Goal: Task Accomplishment & Management: Manage account settings

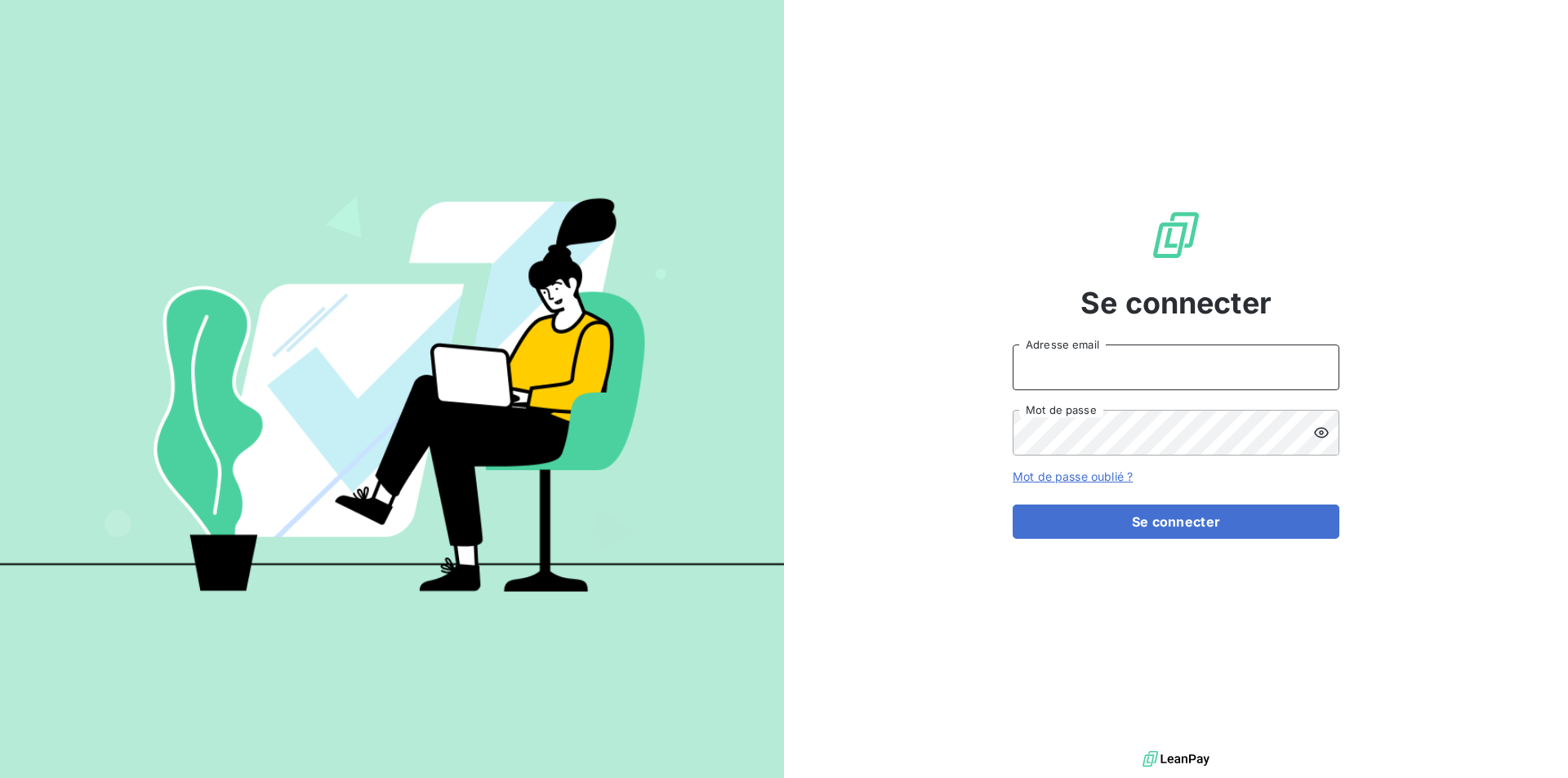
click at [1050, 368] on input "Adresse email" at bounding box center [1176, 367] width 327 height 46
type input "[EMAIL_ADDRESS][DOMAIN_NAME]"
click at [1013, 505] on button "Se connecter" at bounding box center [1176, 522] width 327 height 34
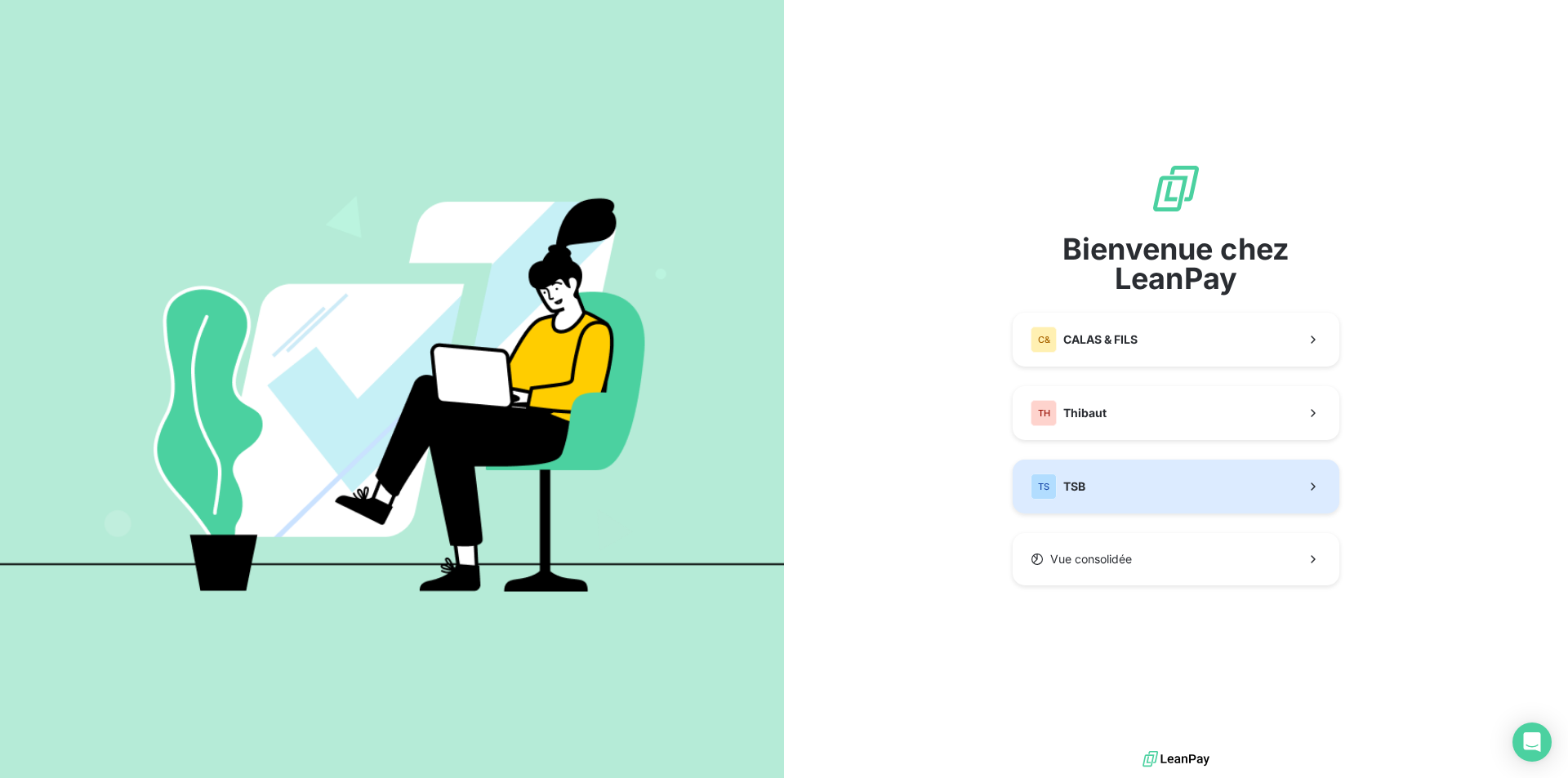
click at [1085, 481] on span "TSB" at bounding box center [1074, 487] width 22 height 16
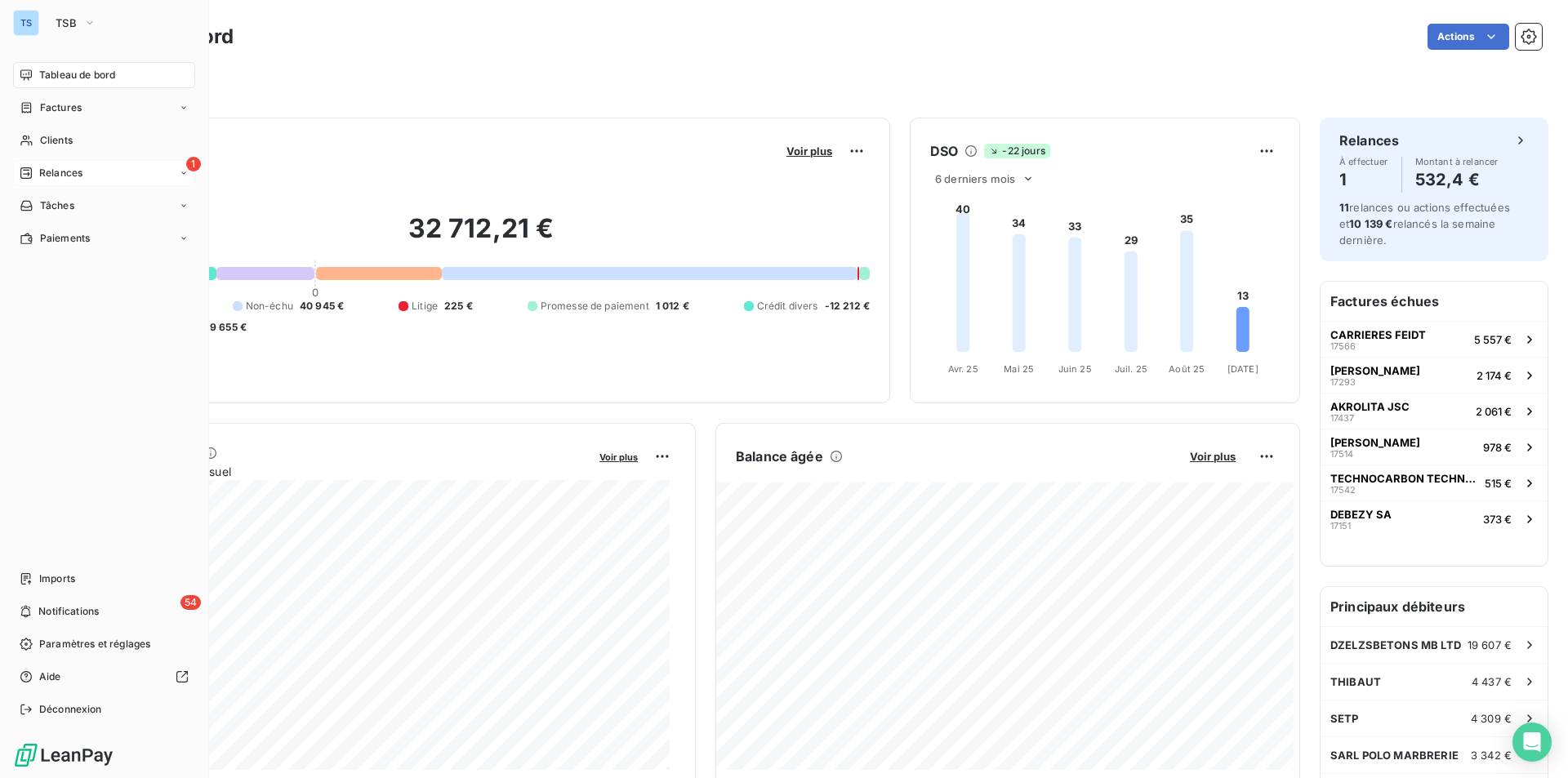
click at [68, 169] on span "Relances" at bounding box center [61, 173] width 43 height 14
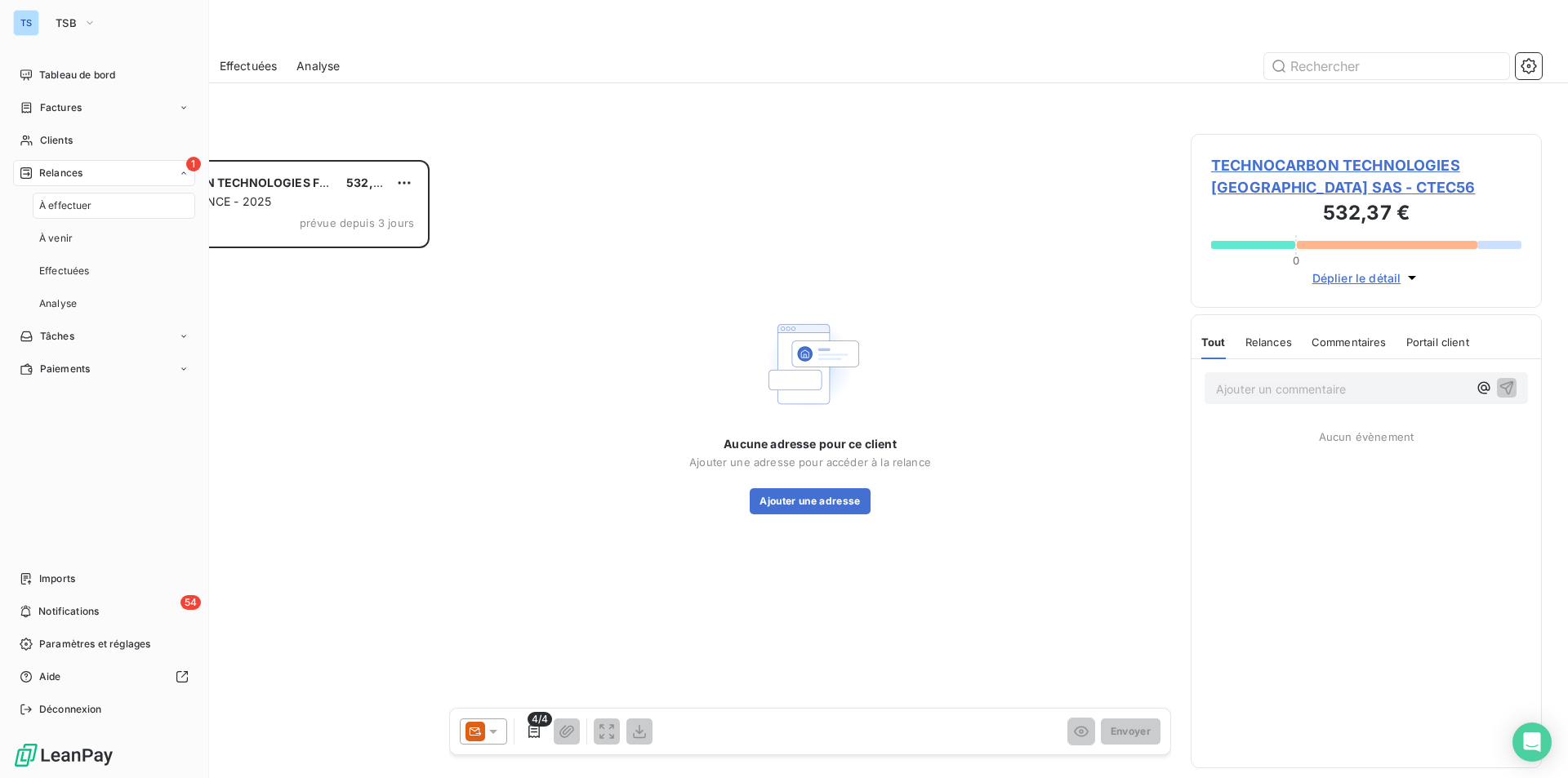
scroll to position [606, 338]
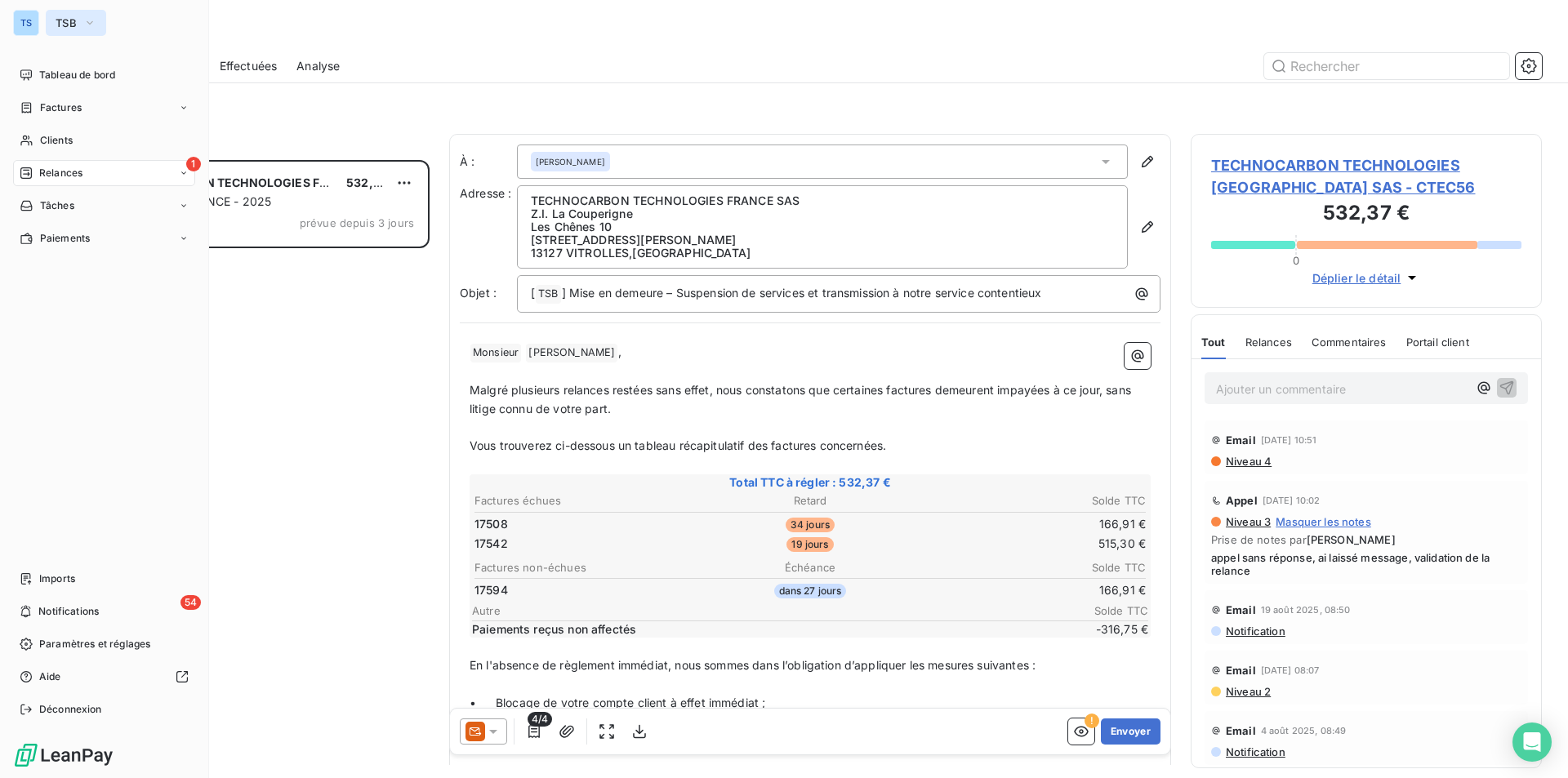
click at [88, 14] on icon "button" at bounding box center [90, 23] width 14 height 16
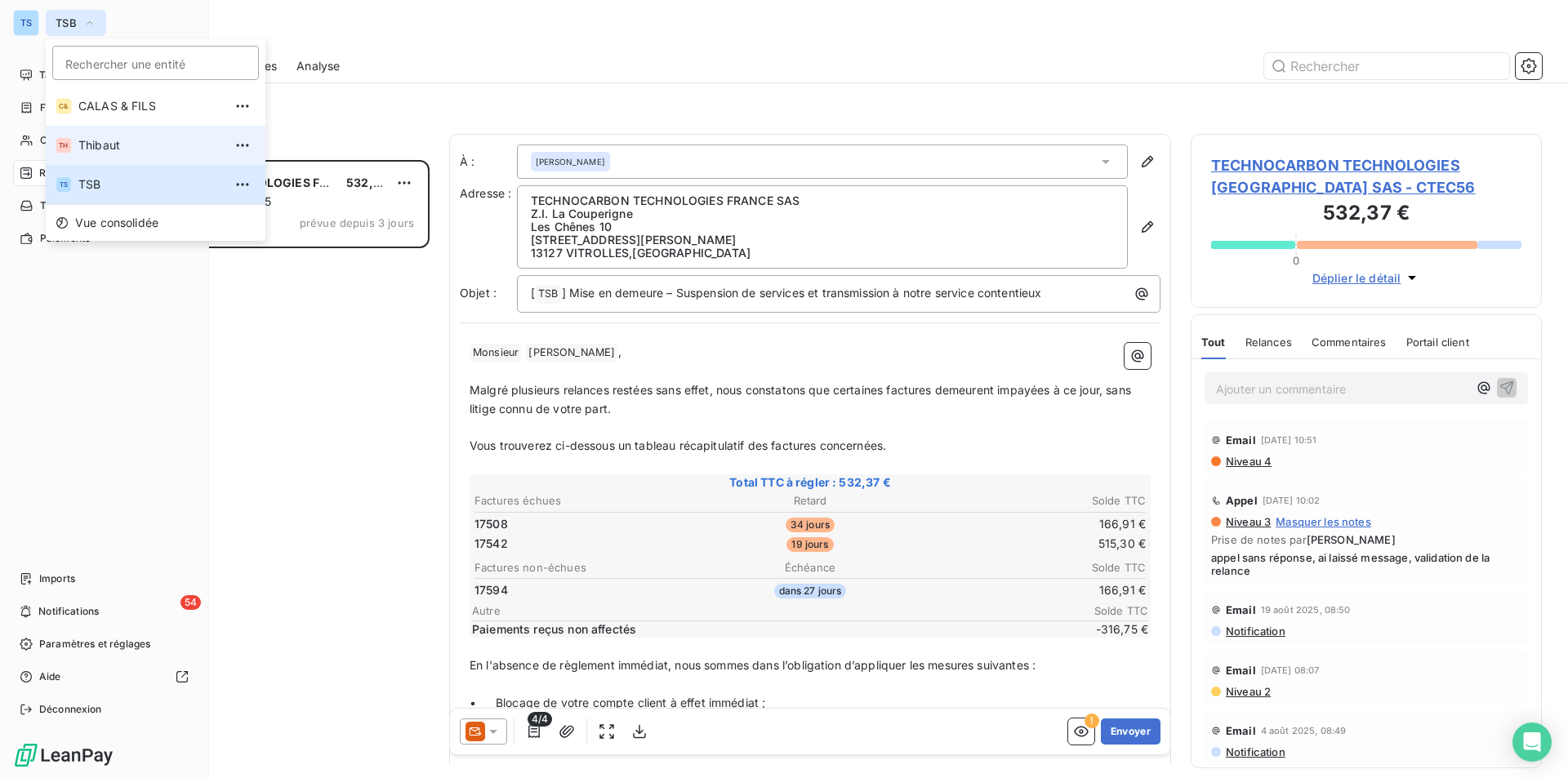
click at [98, 137] on span "Thibaut" at bounding box center [150, 145] width 145 height 16
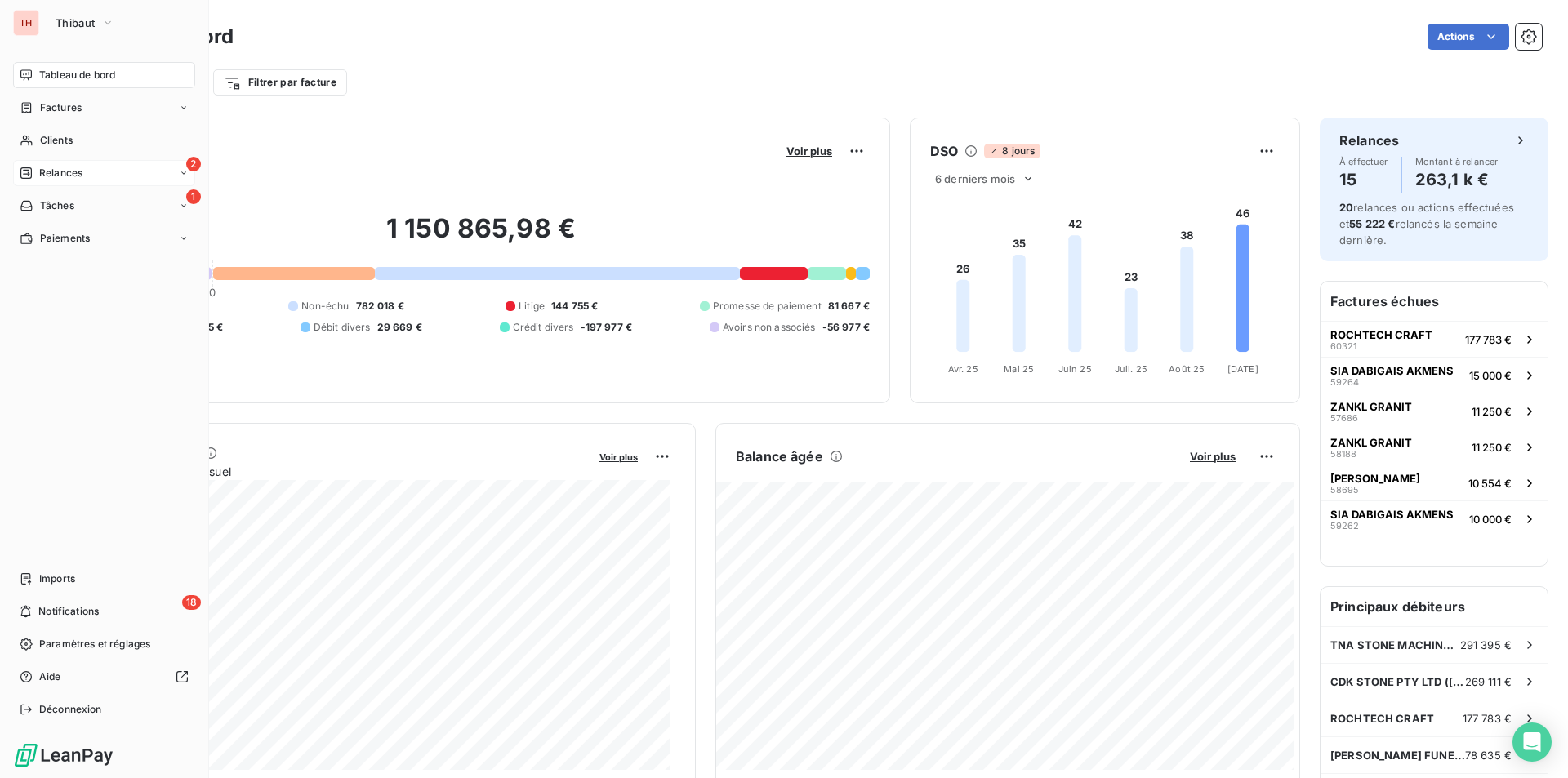
click at [93, 167] on div "2 Relances" at bounding box center [104, 173] width 182 height 26
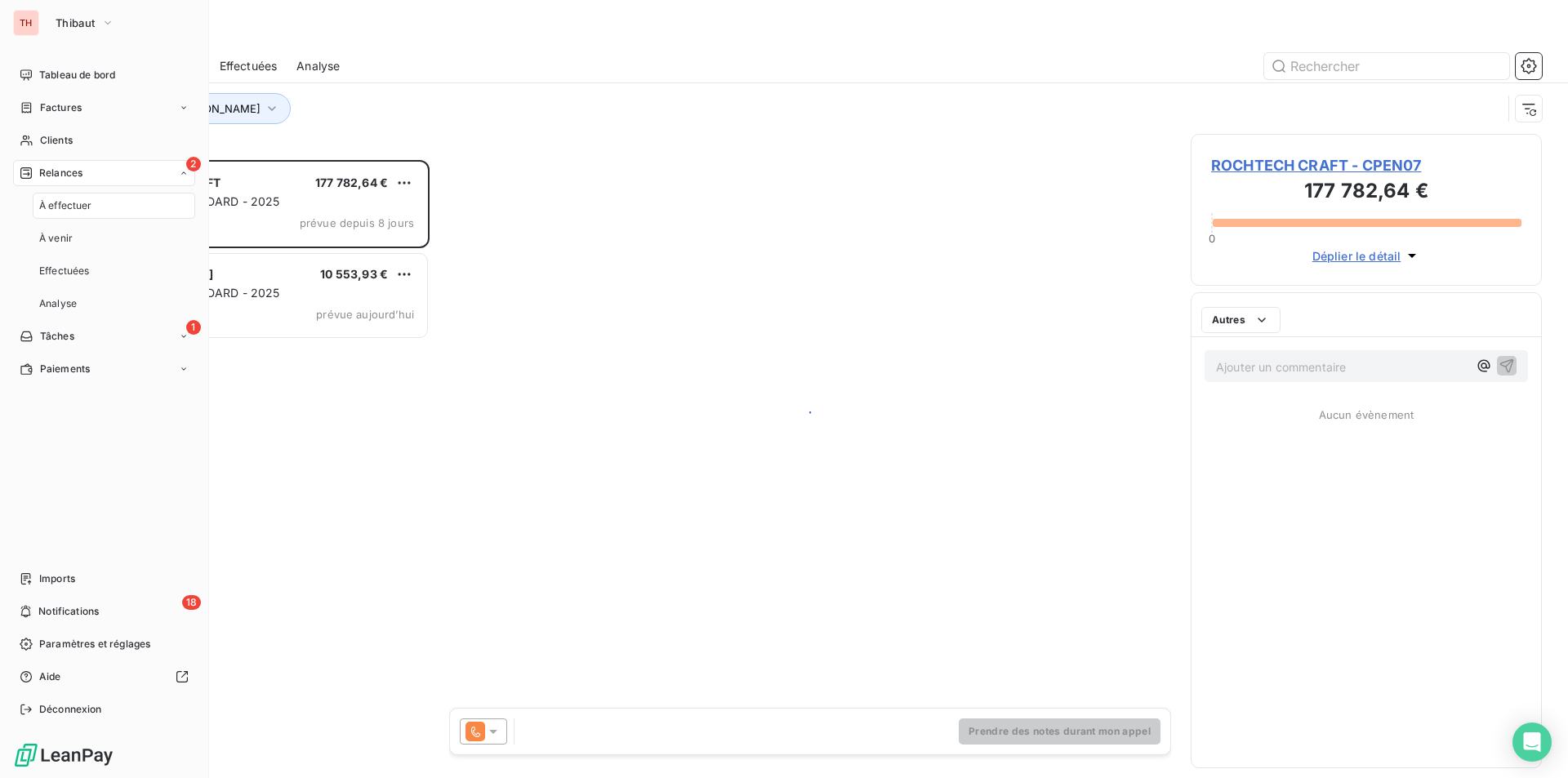
scroll to position [606, 338]
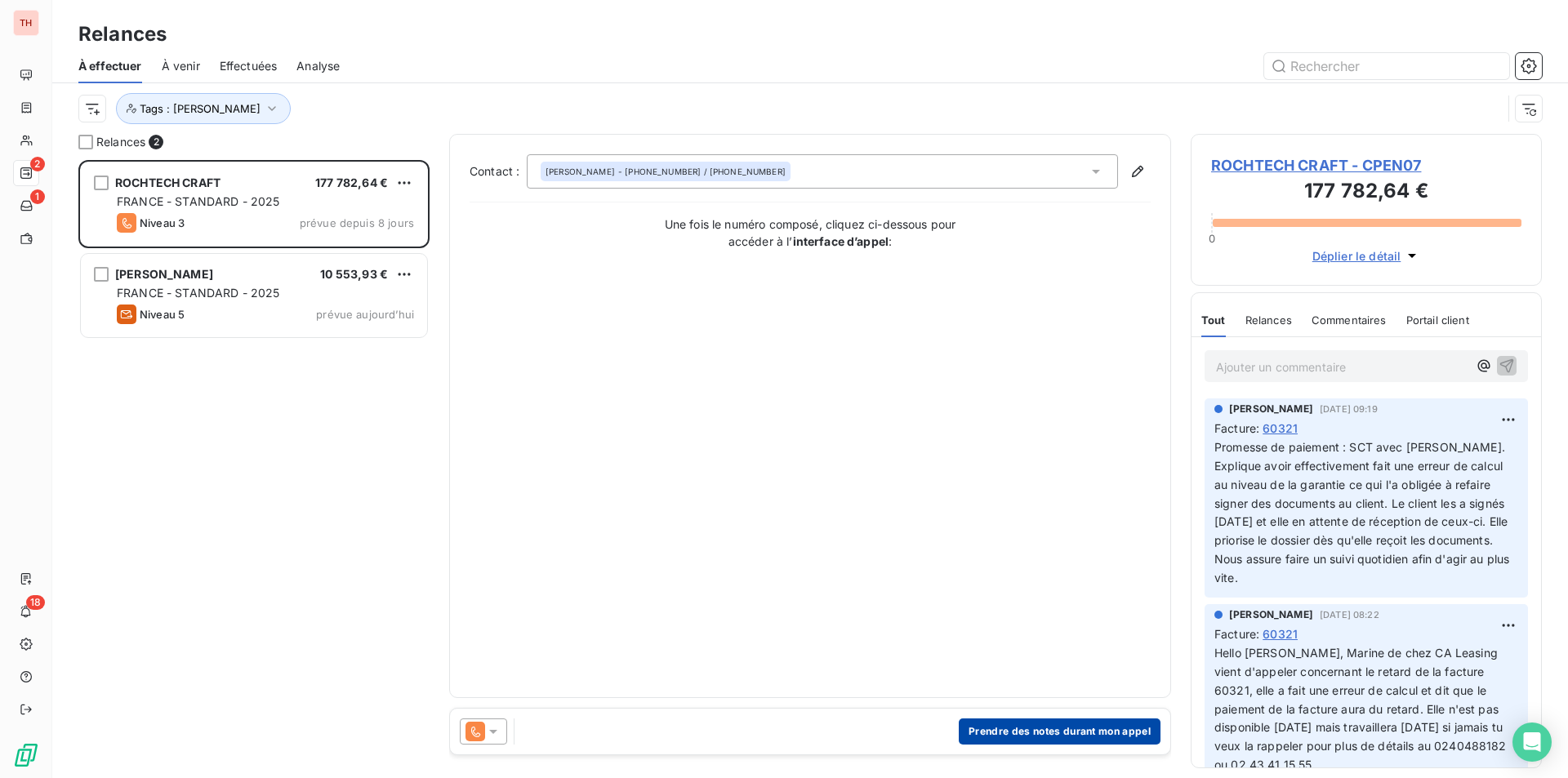
click at [1032, 729] on button "Prendre des notes durant mon appel" at bounding box center [1059, 731] width 202 height 26
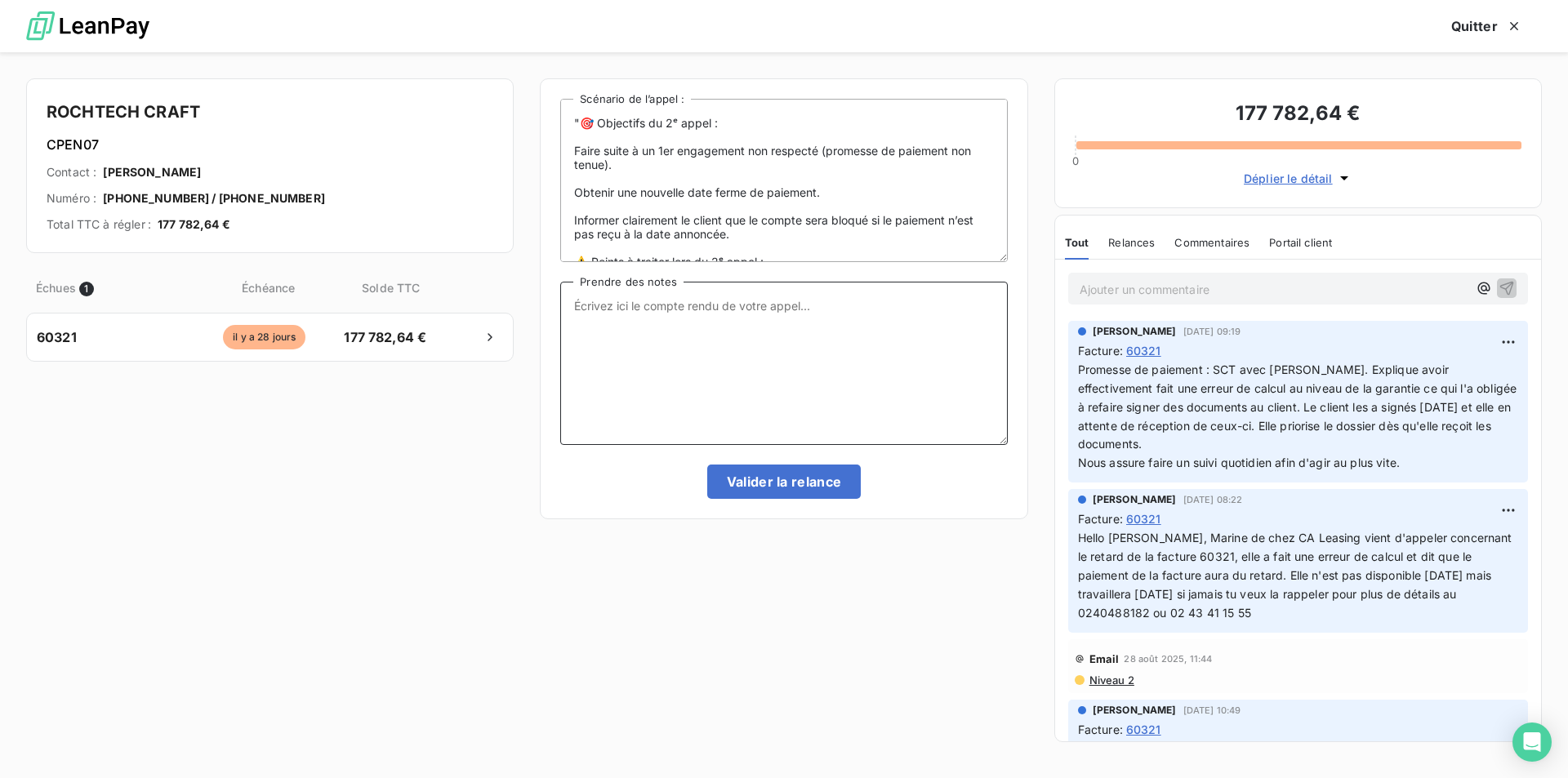
click at [623, 306] on textarea "Prendre des notes" at bounding box center [783, 363] width 446 height 163
type textarea "s"
click at [899, 302] on textarea "SCT avec MARINE de CA LEASING, explique que le courrier a bien été réceptionné …" at bounding box center [783, 363] width 446 height 163
click at [861, 318] on textarea "SCT avec MARINE de CA LEASING, explique que le courrier original a bien été réc…" at bounding box center [783, 363] width 446 height 163
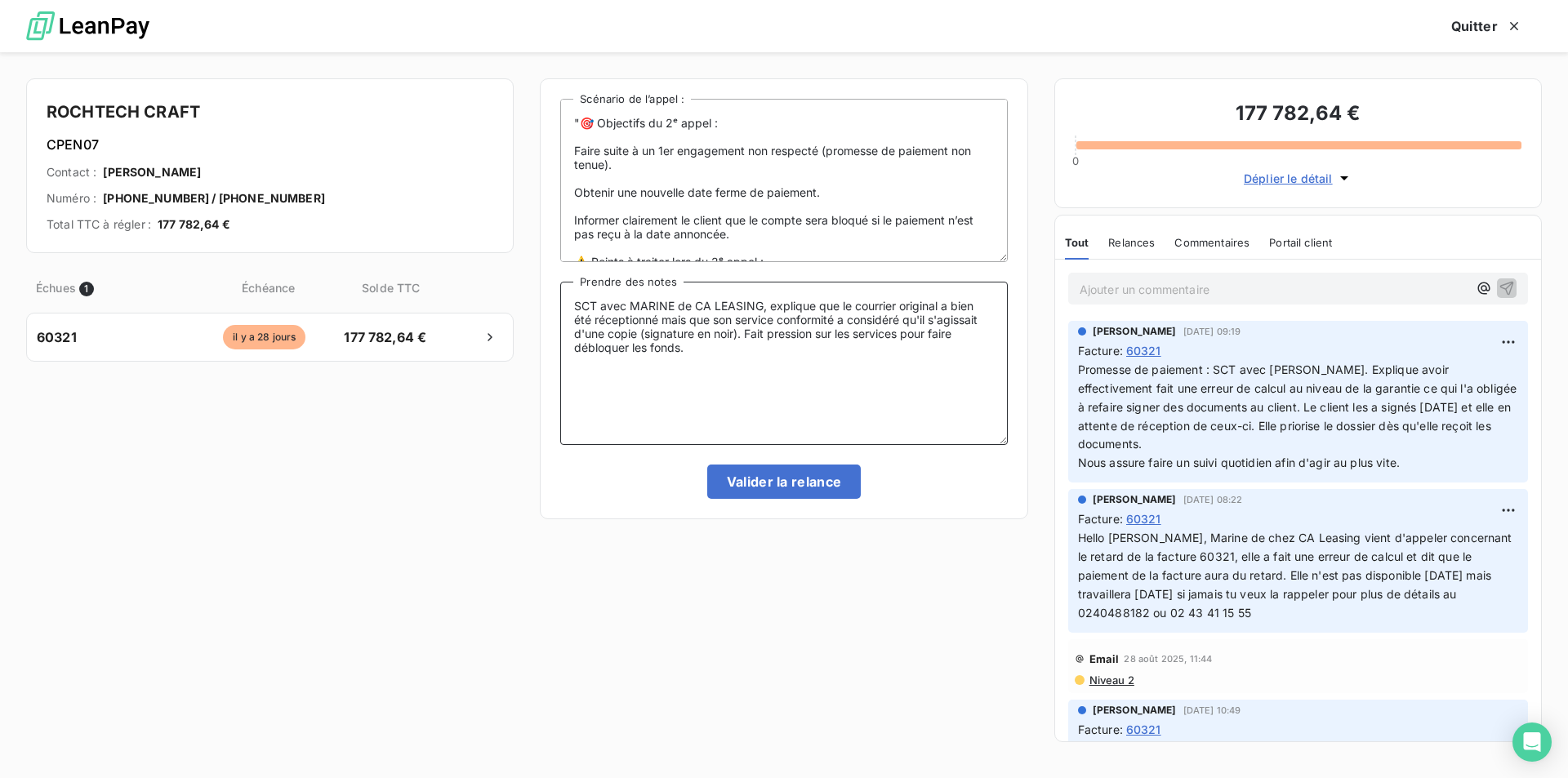
click at [760, 304] on textarea "SCT avec MARINE de CA LEASING, explique que le courrier original a bien été réc…" at bounding box center [783, 363] width 446 height 163
type textarea "SCT avec MARINE de CA LEASING le [DATE], explique que le courrier original a bi…"
click at [797, 484] on button "Valider la relance" at bounding box center [784, 482] width 154 height 34
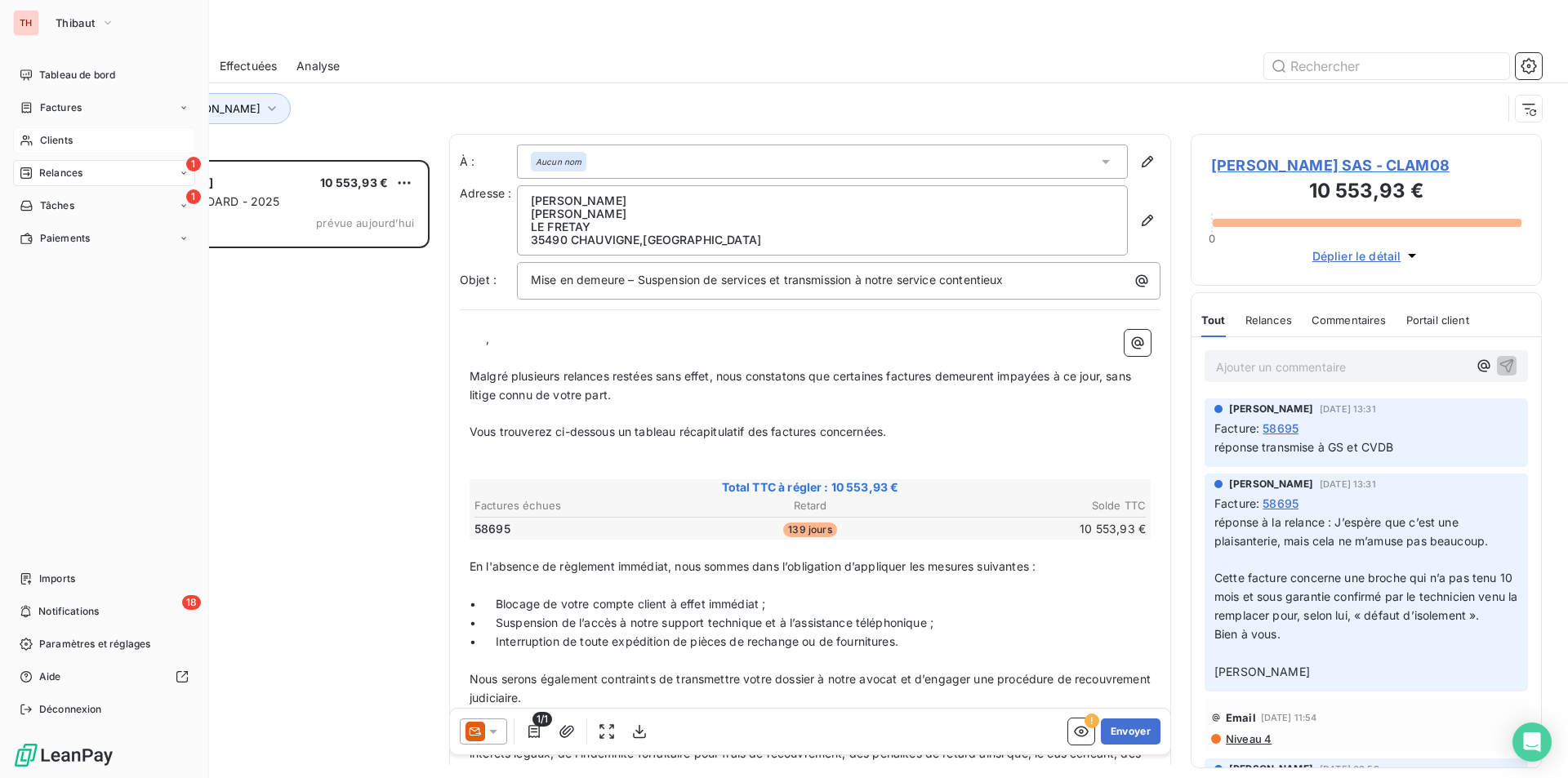
drag, startPoint x: 62, startPoint y: 134, endPoint x: 71, endPoint y: 134, distance: 9.0
click at [62, 134] on span "Clients" at bounding box center [56, 140] width 32 height 14
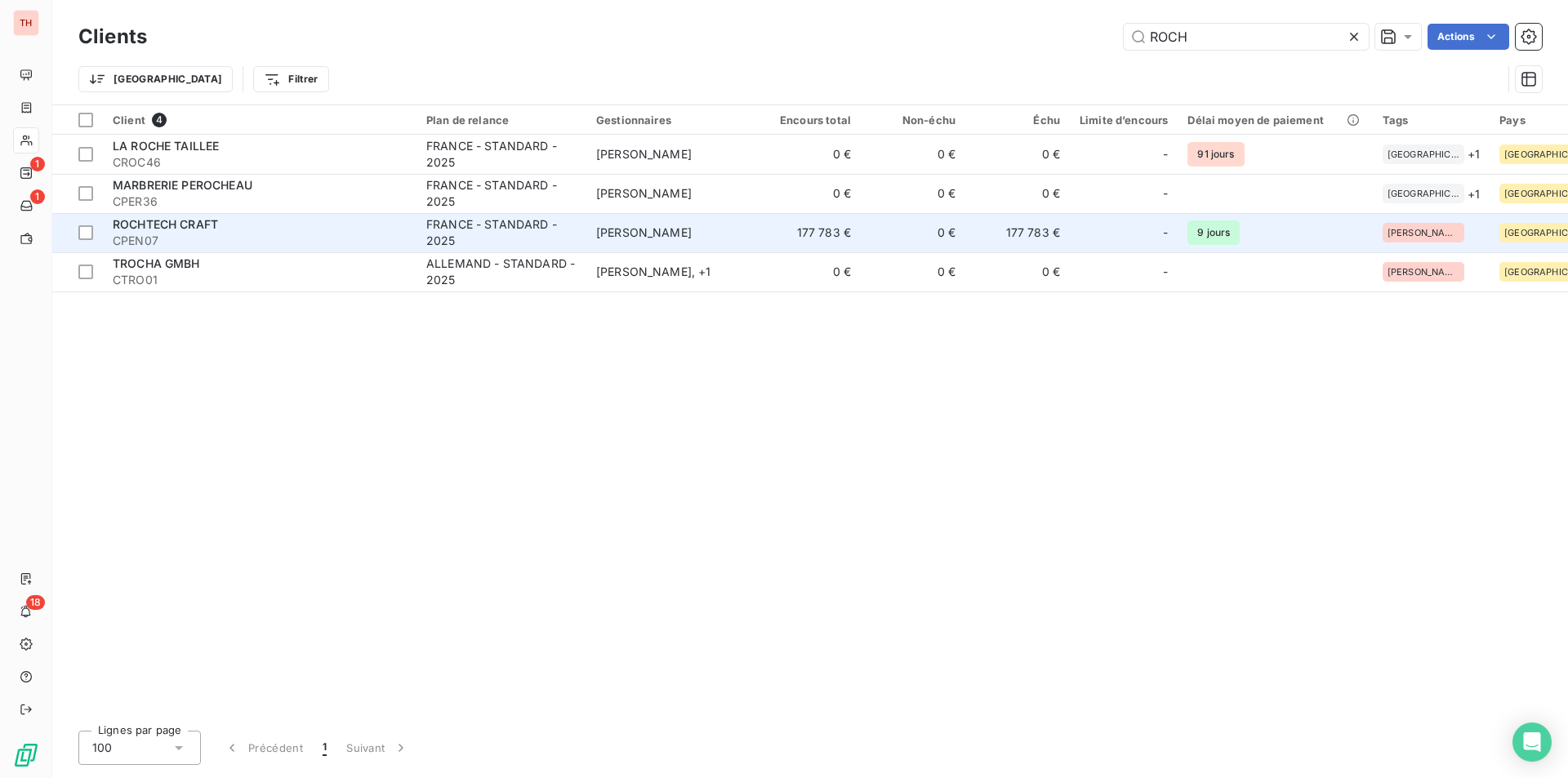
type input "ROCH"
click at [207, 230] on span "ROCHTECH CRAFT" at bounding box center [165, 223] width 105 height 14
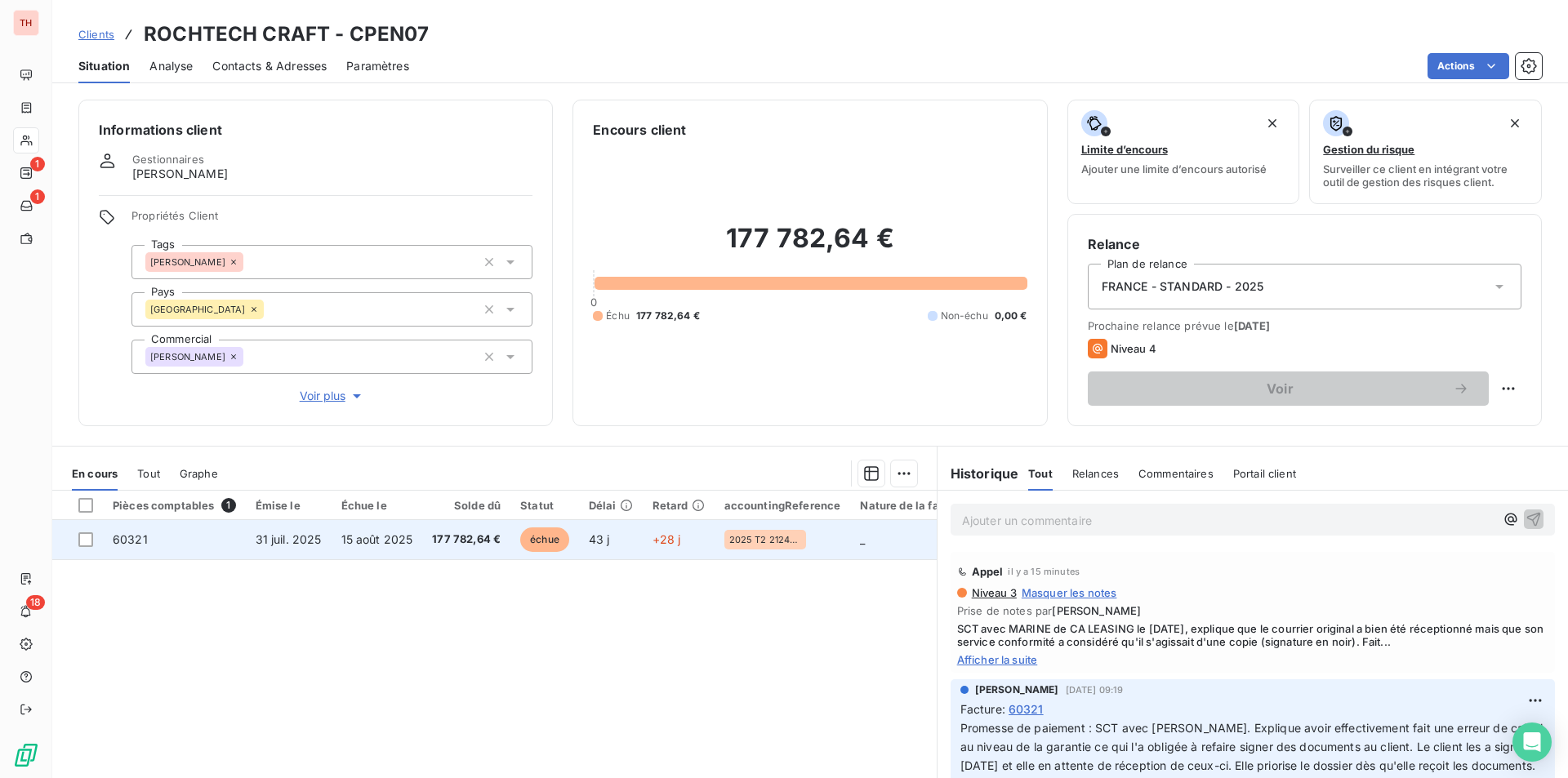
click at [355, 540] on span "15 août 2025" at bounding box center [377, 538] width 72 height 14
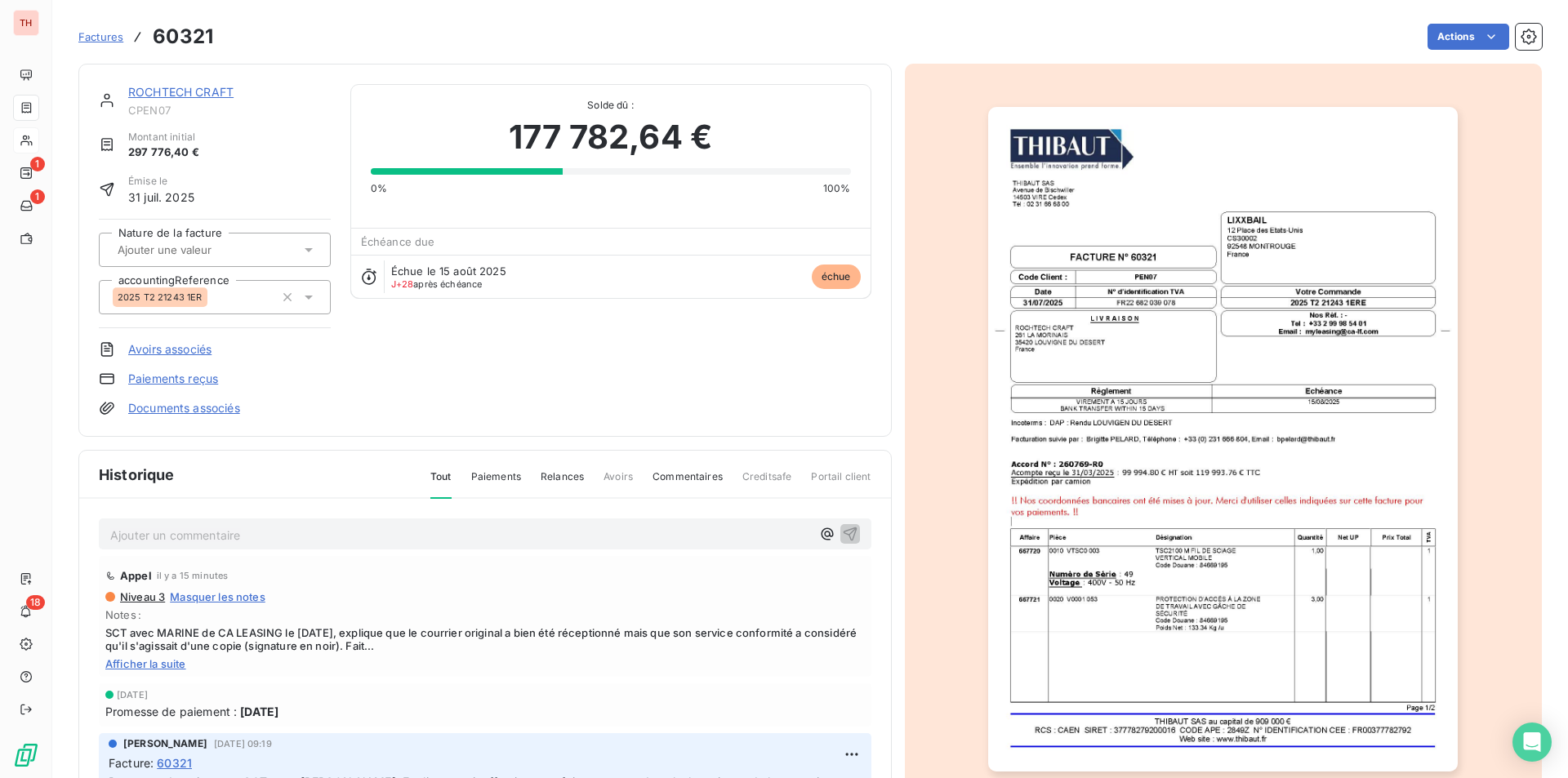
click at [145, 532] on p "Ajouter un commentaire ﻿" at bounding box center [460, 535] width 700 height 21
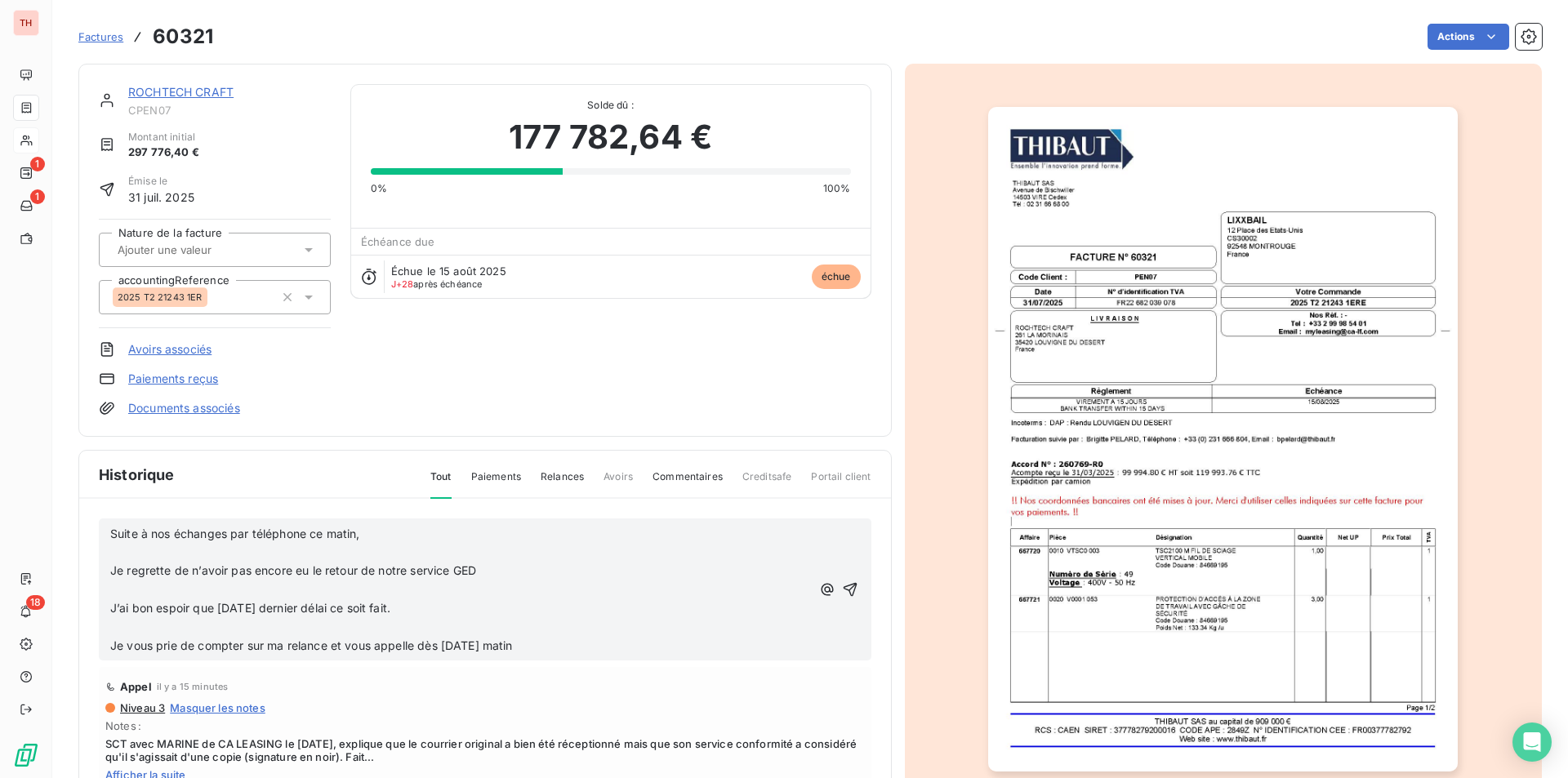
click at [123, 547] on p "﻿" at bounding box center [460, 552] width 700 height 19
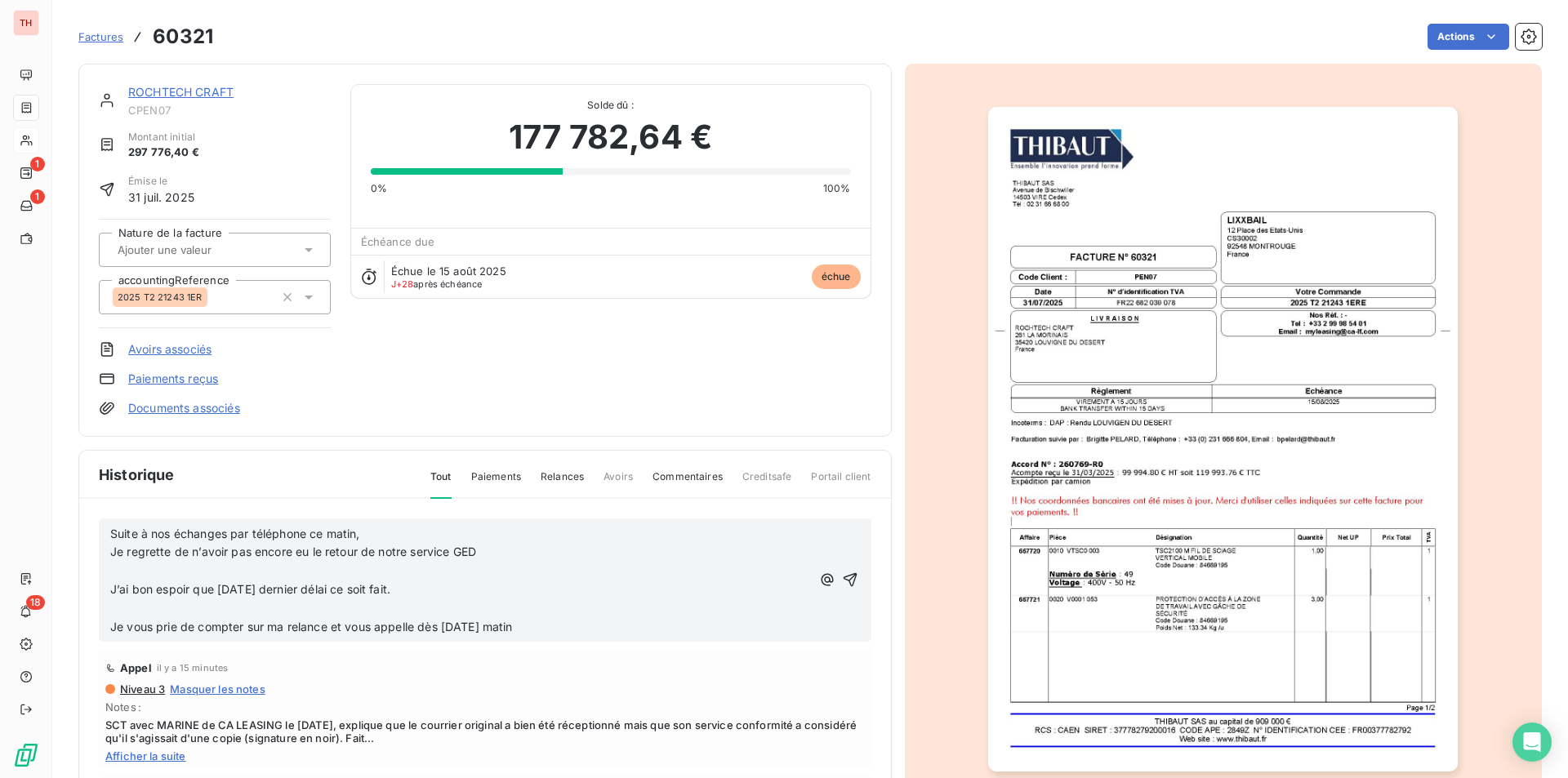
click at [117, 560] on p "Je regrette de n’avoir pas encore eu le retour de notre service GED" at bounding box center [460, 552] width 700 height 19
click at [127, 558] on span "Je regrette de n’avoir pas encore eu le retour de notre service GED" at bounding box center [293, 551] width 365 height 14
click at [122, 567] on p "﻿" at bounding box center [460, 571] width 700 height 19
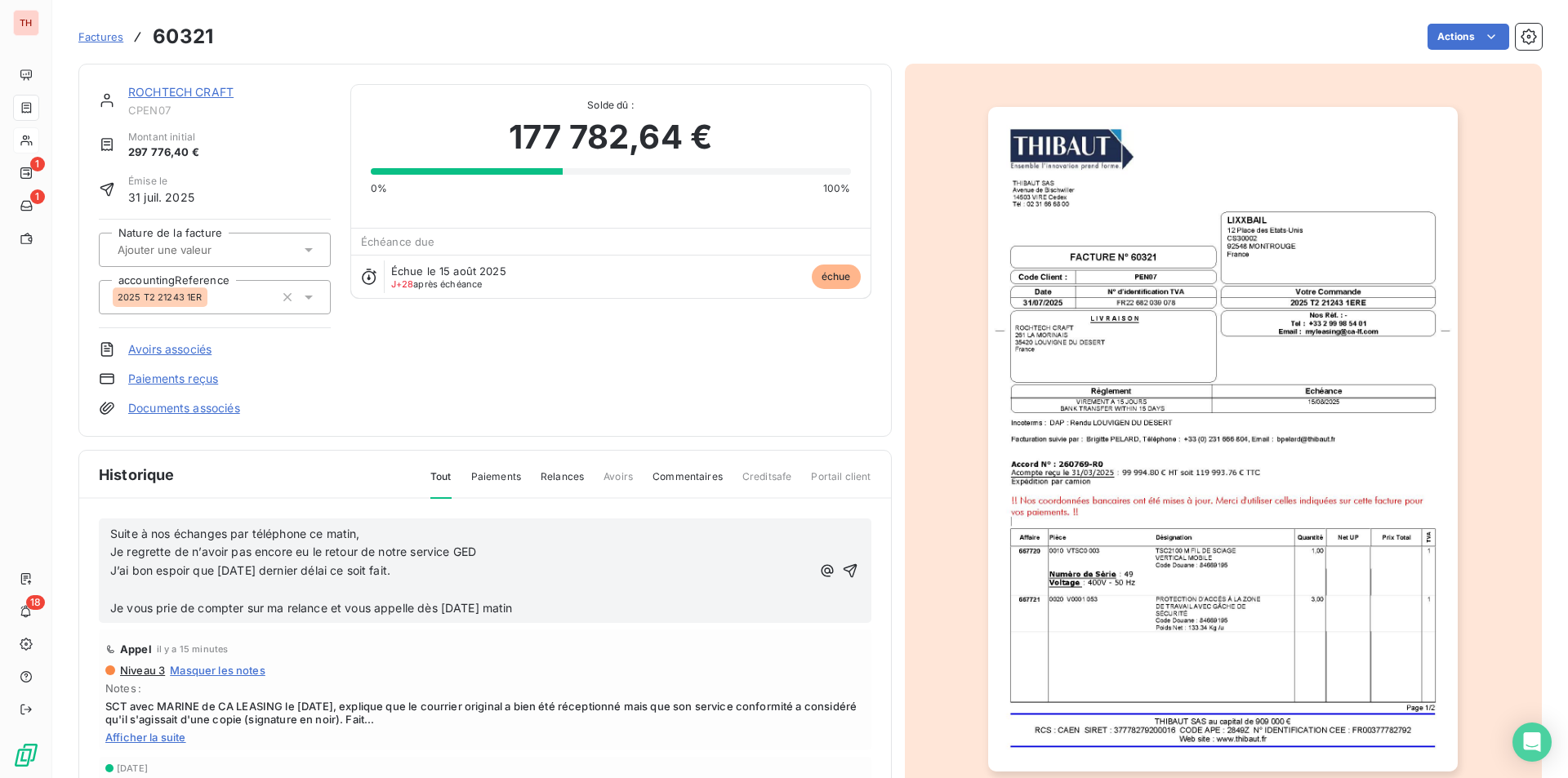
click at [121, 585] on p "﻿" at bounding box center [460, 590] width 700 height 19
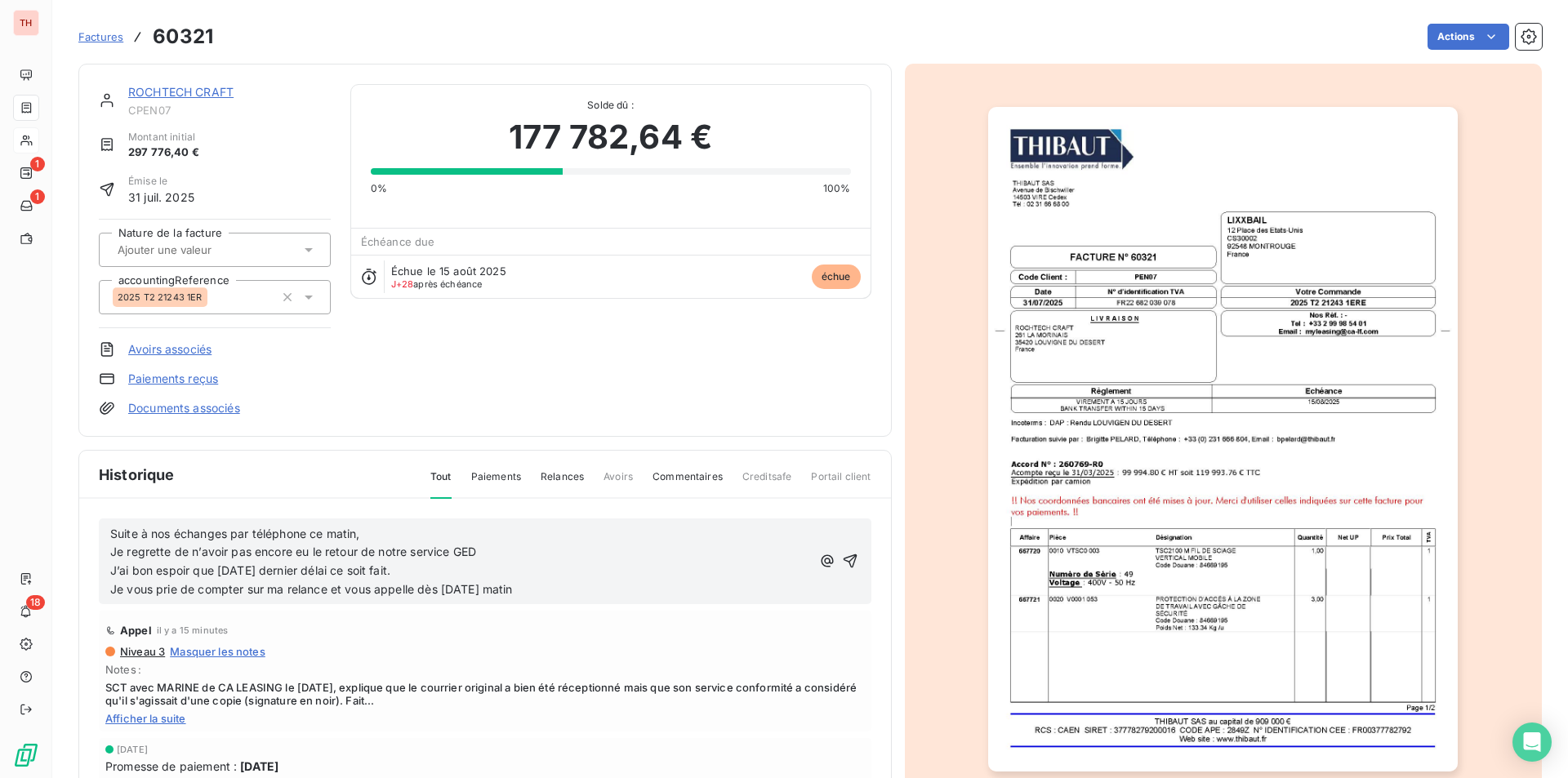
click at [112, 531] on span "Suite à nos échanges par téléphone ce matin," at bounding box center [235, 533] width 250 height 14
drag, startPoint x: 833, startPoint y: 553, endPoint x: 834, endPoint y: 545, distance: 8.1
click at [842, 553] on icon "button" at bounding box center [850, 561] width 16 height 16
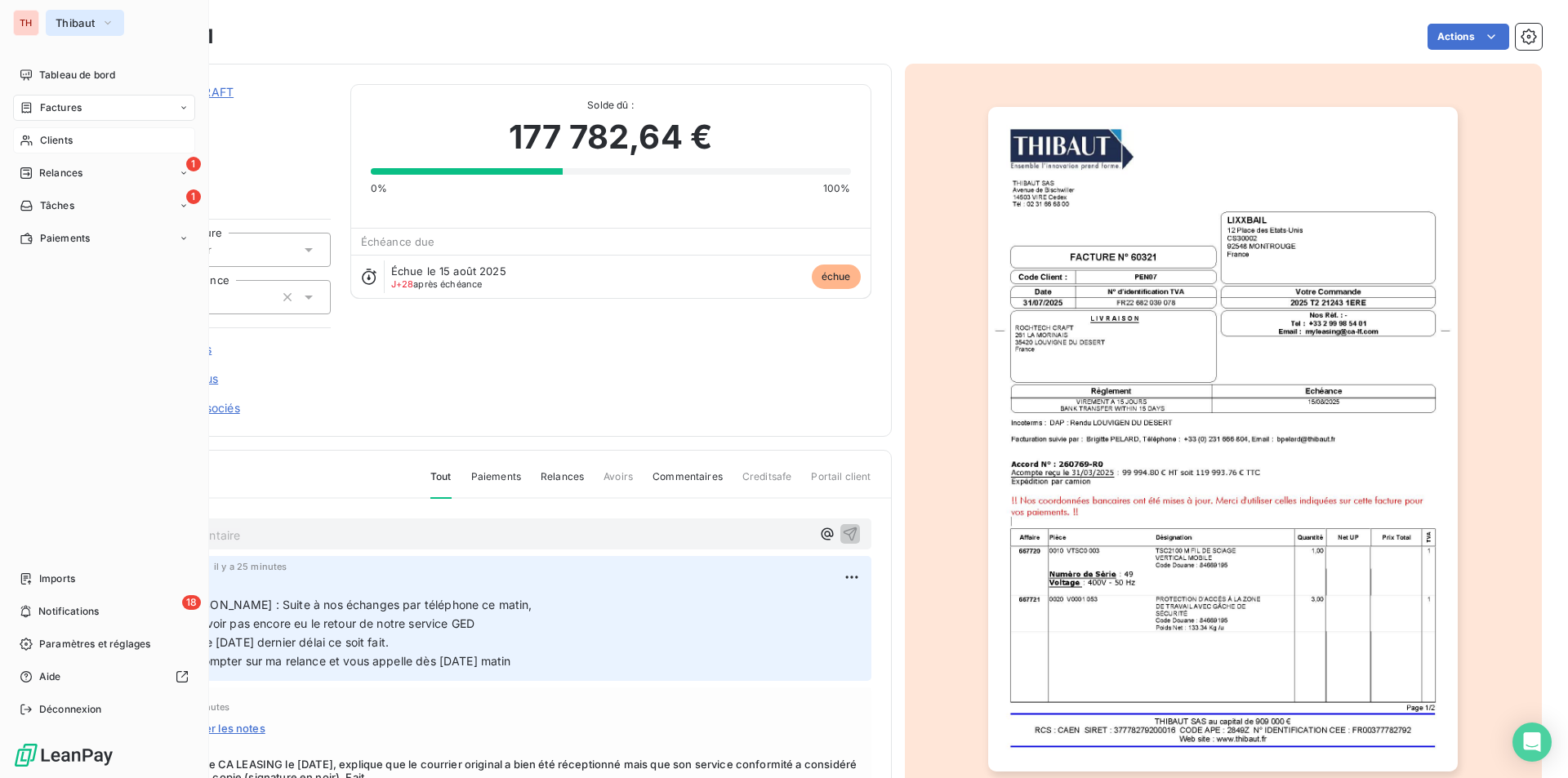
click at [111, 15] on icon "button" at bounding box center [107, 23] width 14 height 16
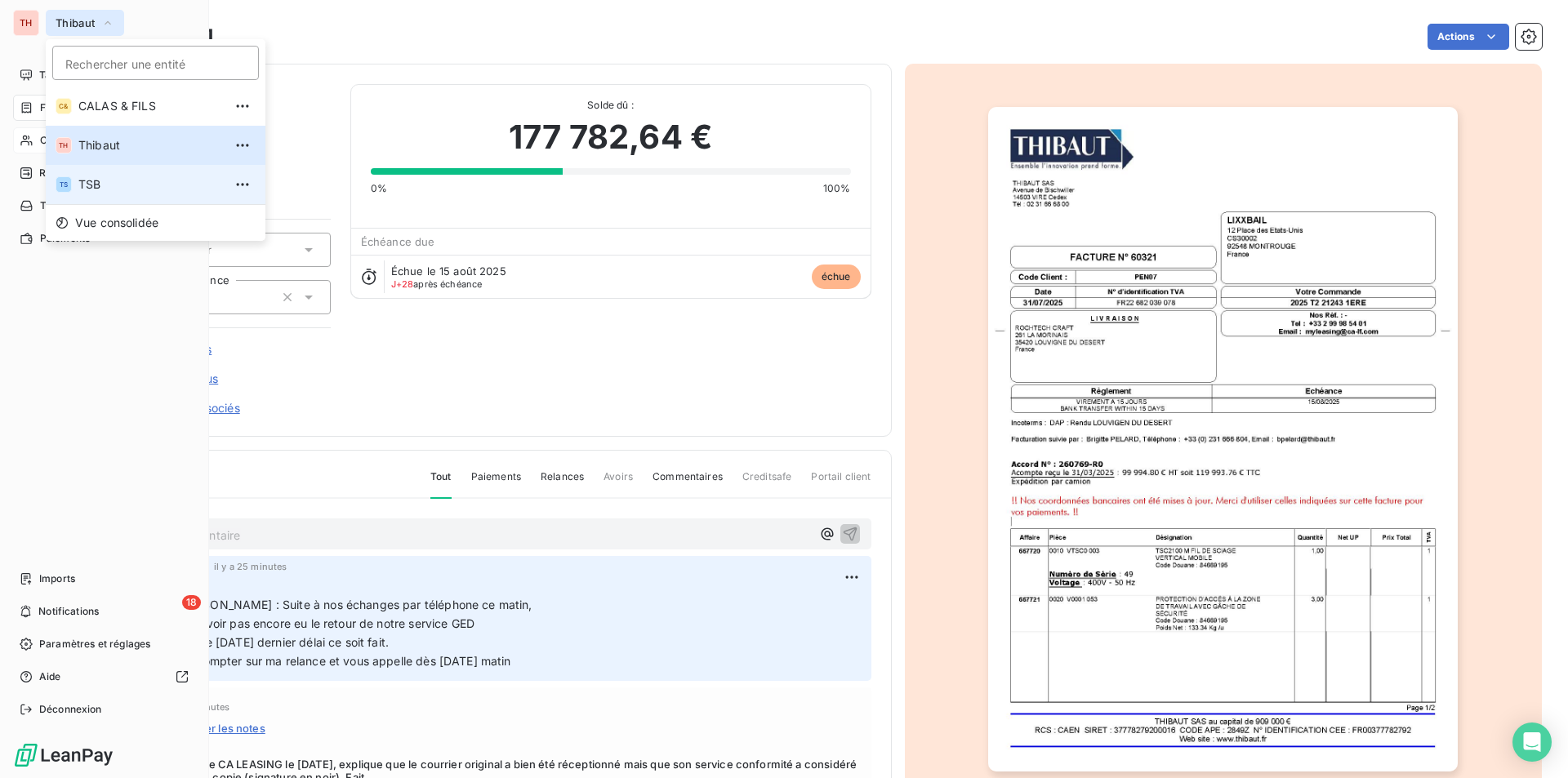
click at [96, 182] on span "TSB" at bounding box center [150, 185] width 145 height 16
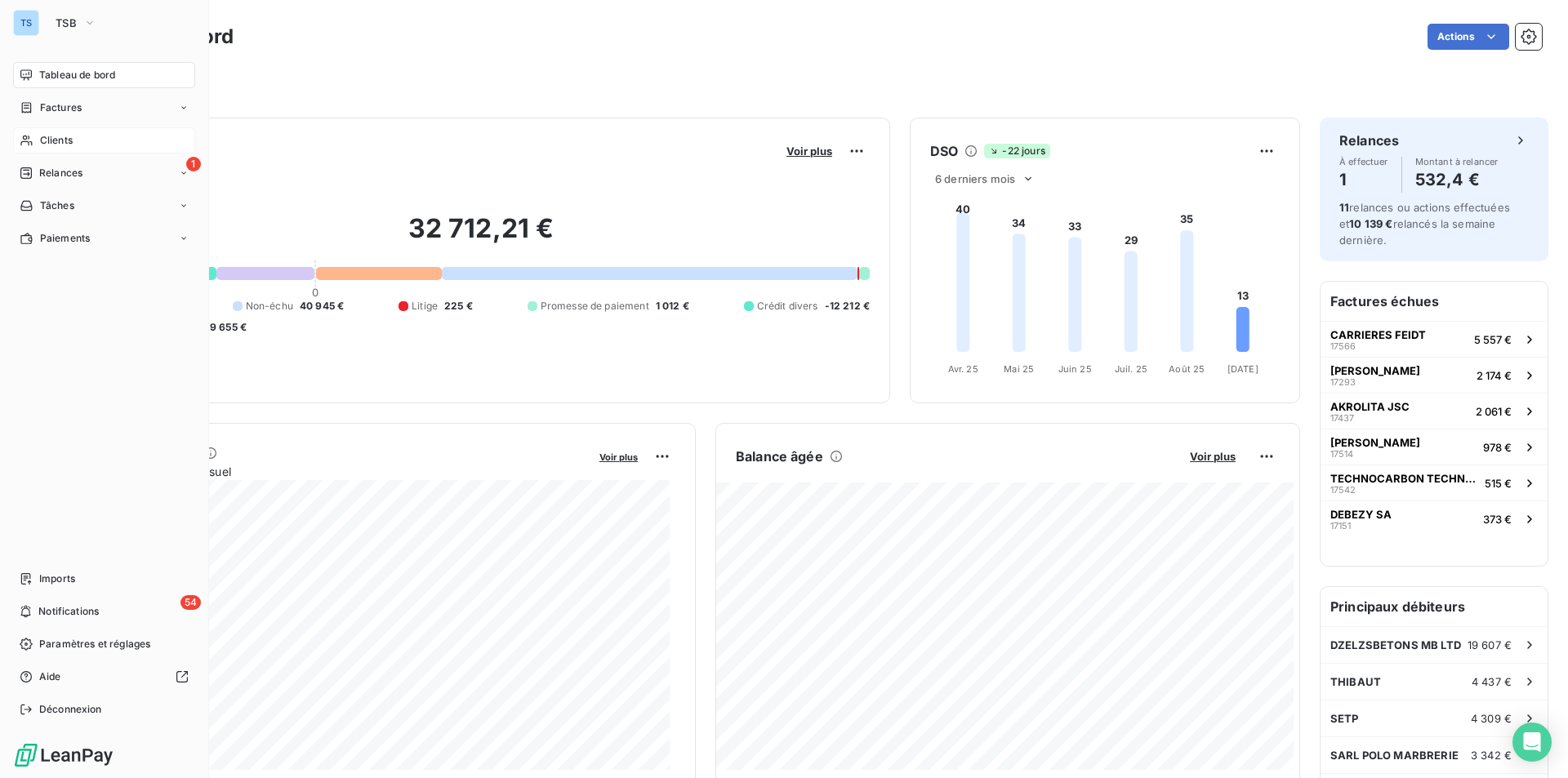
drag, startPoint x: 57, startPoint y: 134, endPoint x: 81, endPoint y: 143, distance: 25.6
click at [57, 134] on span "Clients" at bounding box center [56, 140] width 32 height 14
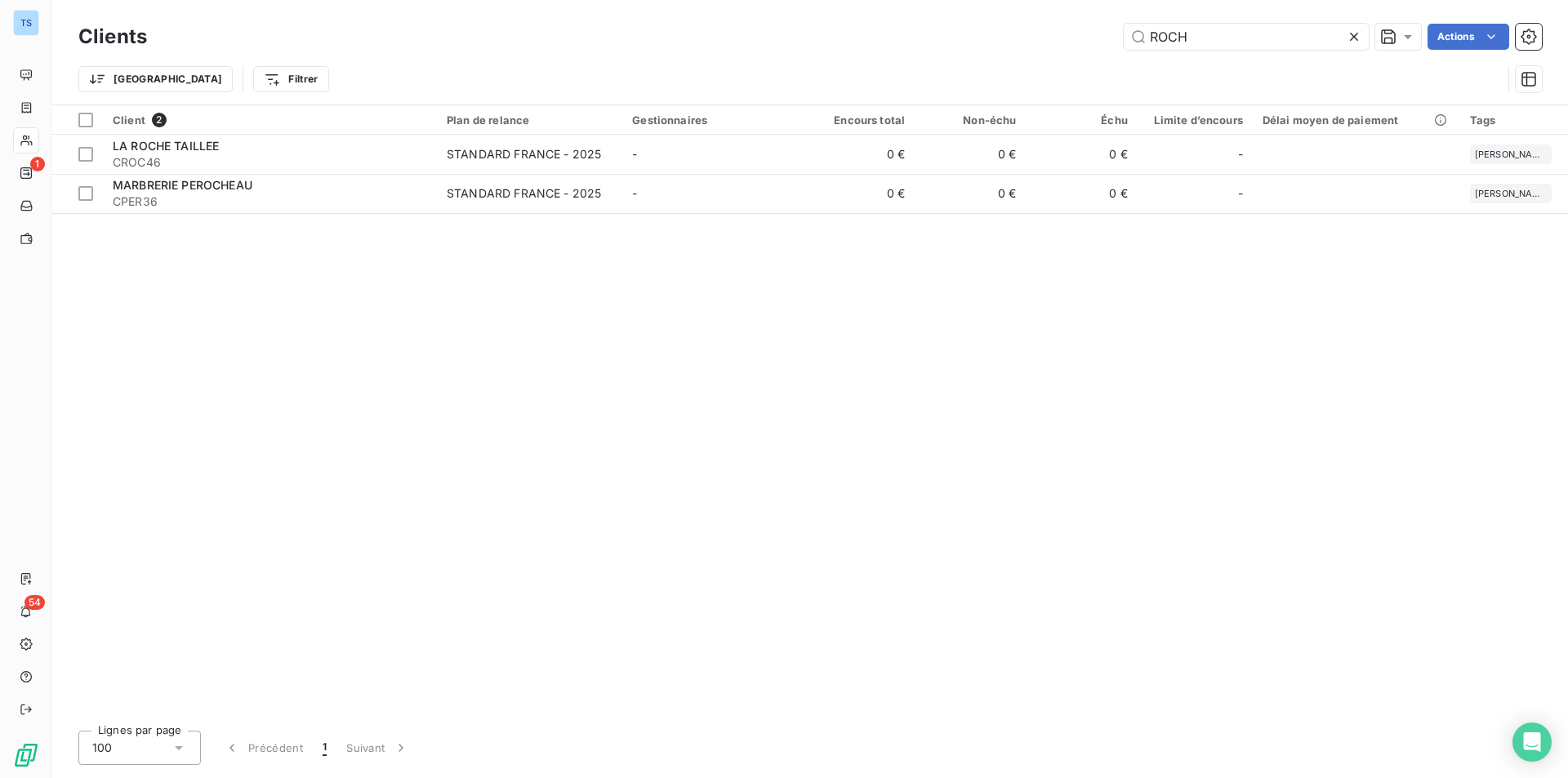
drag, startPoint x: 1197, startPoint y: 37, endPoint x: 1105, endPoint y: 39, distance: 92.0
click at [1105, 39] on div "ROCH Actions" at bounding box center [854, 36] width 1375 height 26
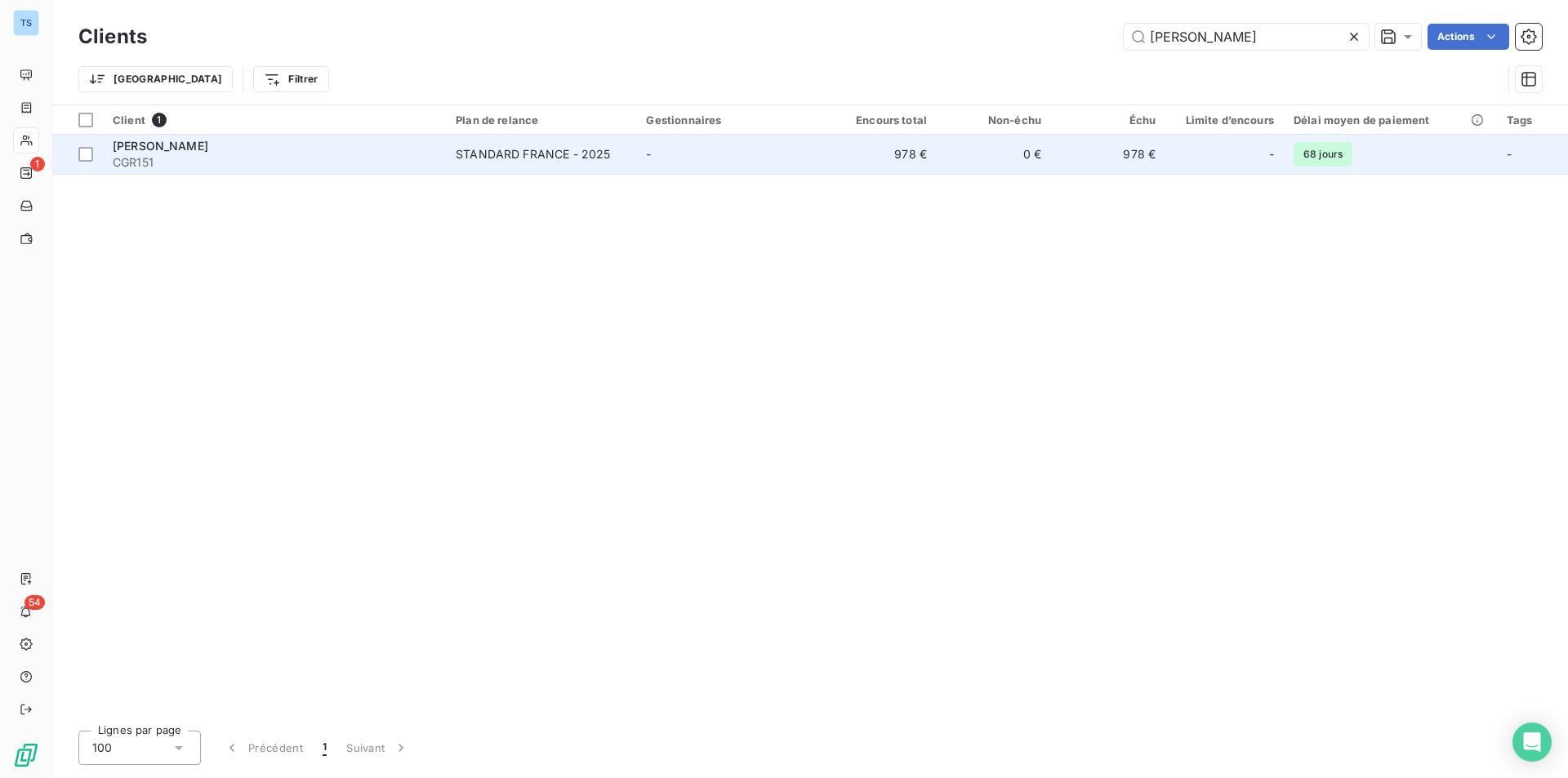
type input "[PERSON_NAME]"
click at [196, 153] on div "[PERSON_NAME]" at bounding box center [274, 146] width 323 height 16
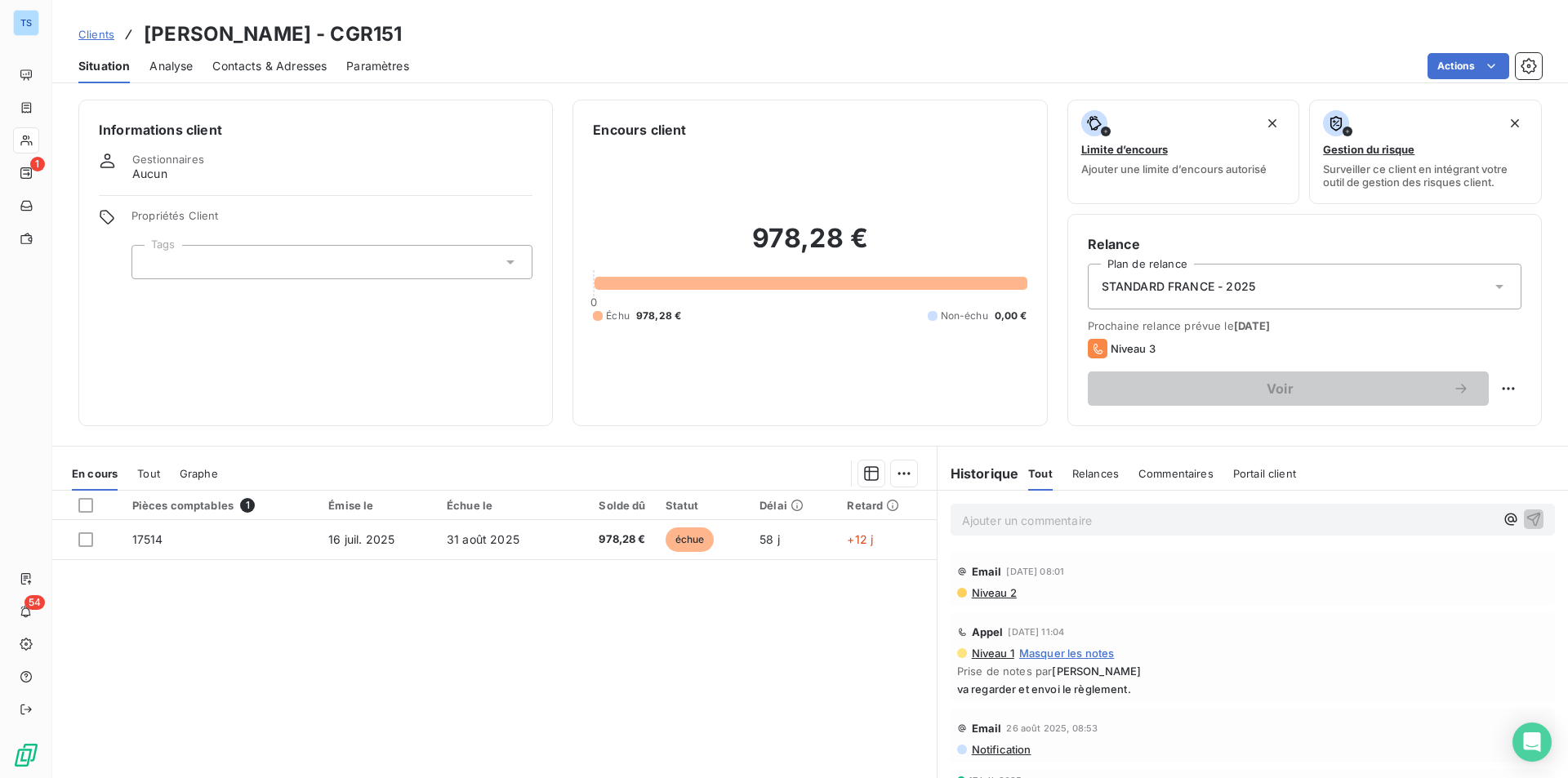
click at [279, 68] on span "Contacts & Adresses" at bounding box center [269, 66] width 114 height 16
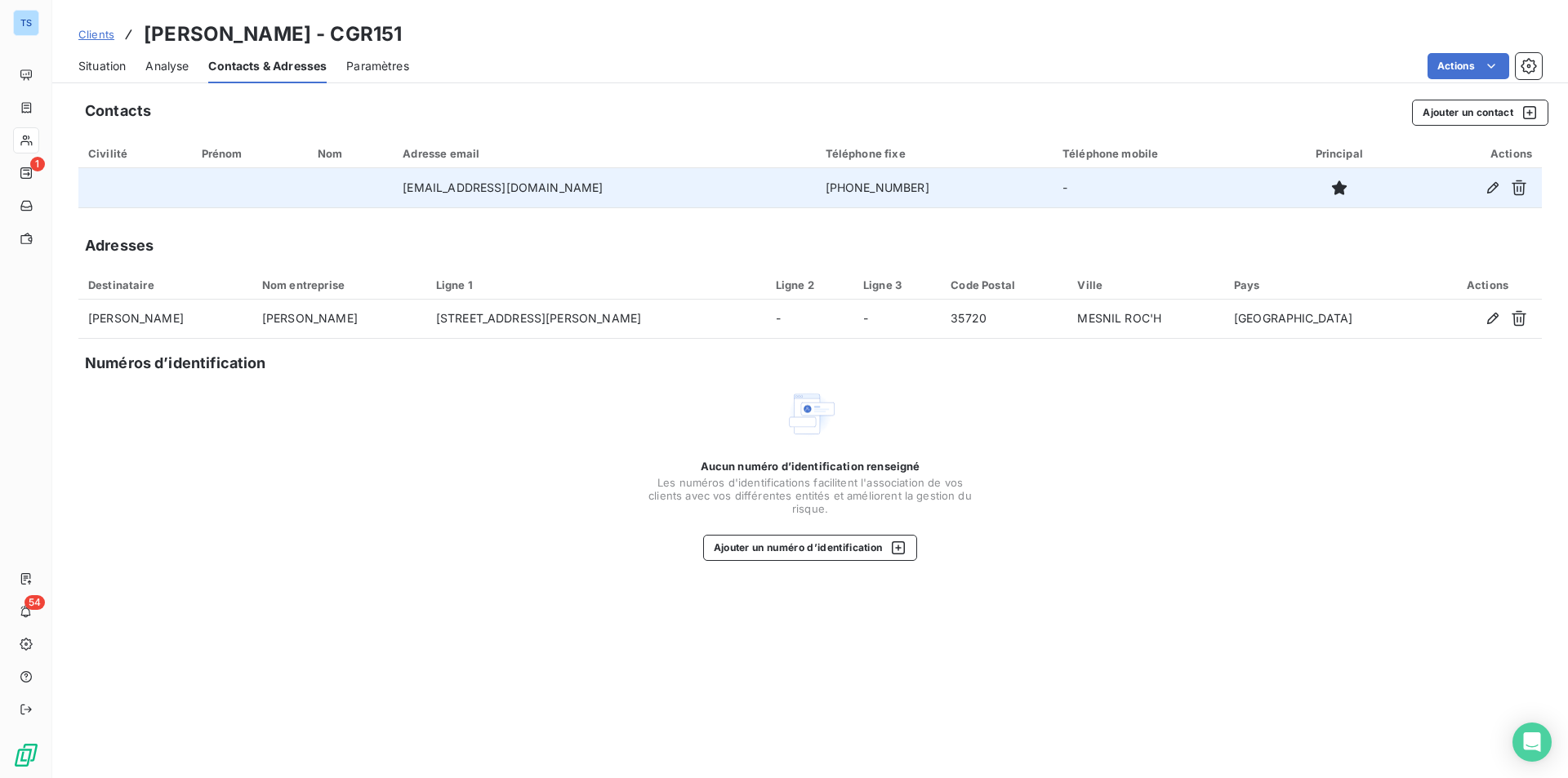
click at [572, 188] on td "[EMAIL_ADDRESS][DOMAIN_NAME]" at bounding box center [603, 188] width 422 height 40
drag, startPoint x: 572, startPoint y: 186, endPoint x: 428, endPoint y: 188, distance: 144.0
click at [428, 188] on td "[EMAIL_ADDRESS][DOMAIN_NAME]" at bounding box center [603, 188] width 422 height 40
copy td "[EMAIL_ADDRESS][DOMAIN_NAME]"
